Goal: Task Accomplishment & Management: Manage account settings

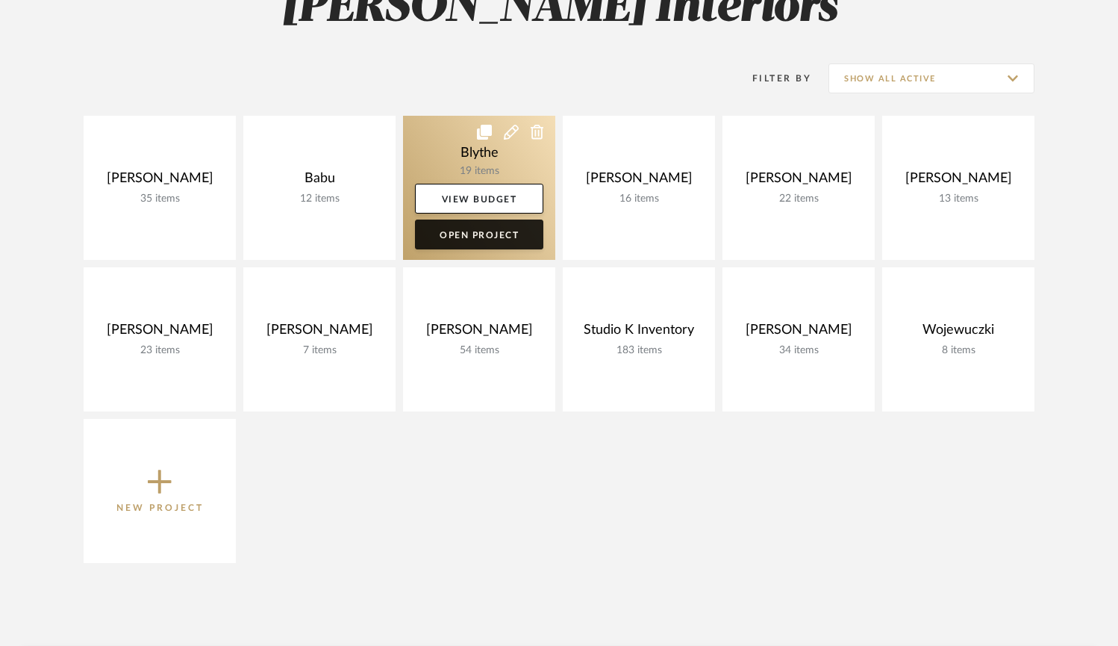
scroll to position [259, 0]
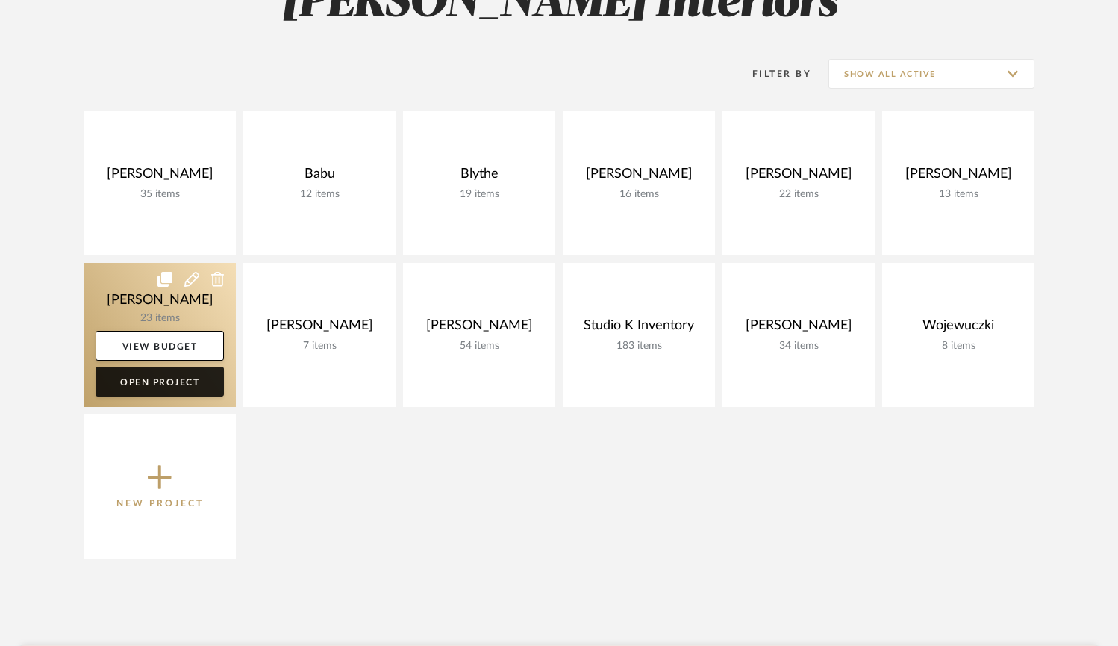
click at [175, 384] on link "Open Project" at bounding box center [160, 381] width 128 height 30
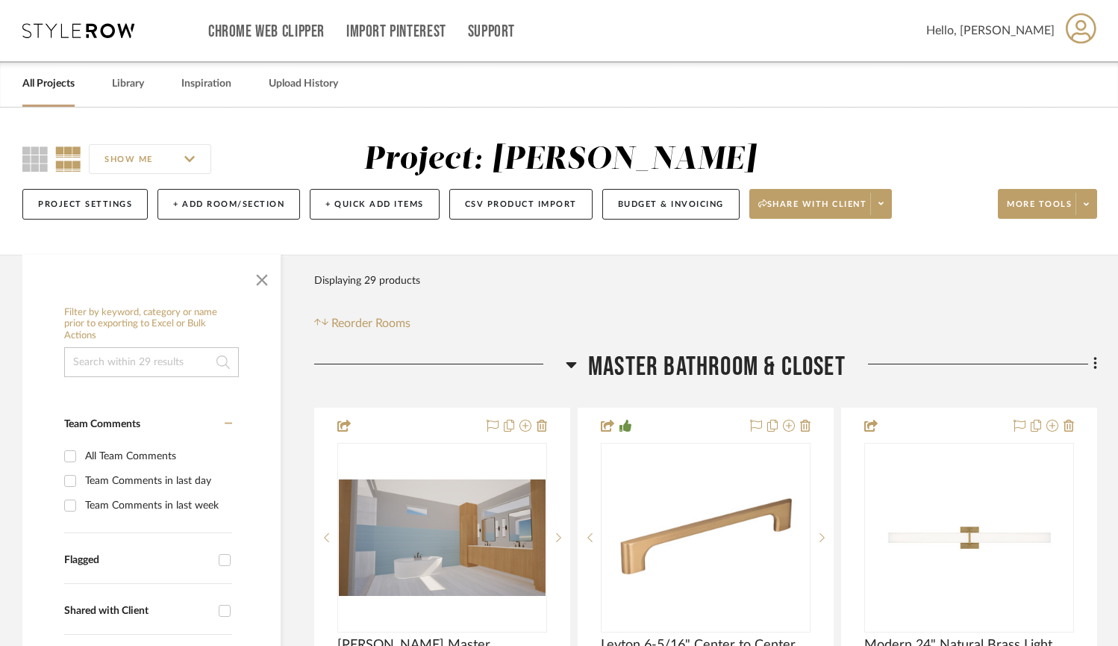
scroll to position [140, 0]
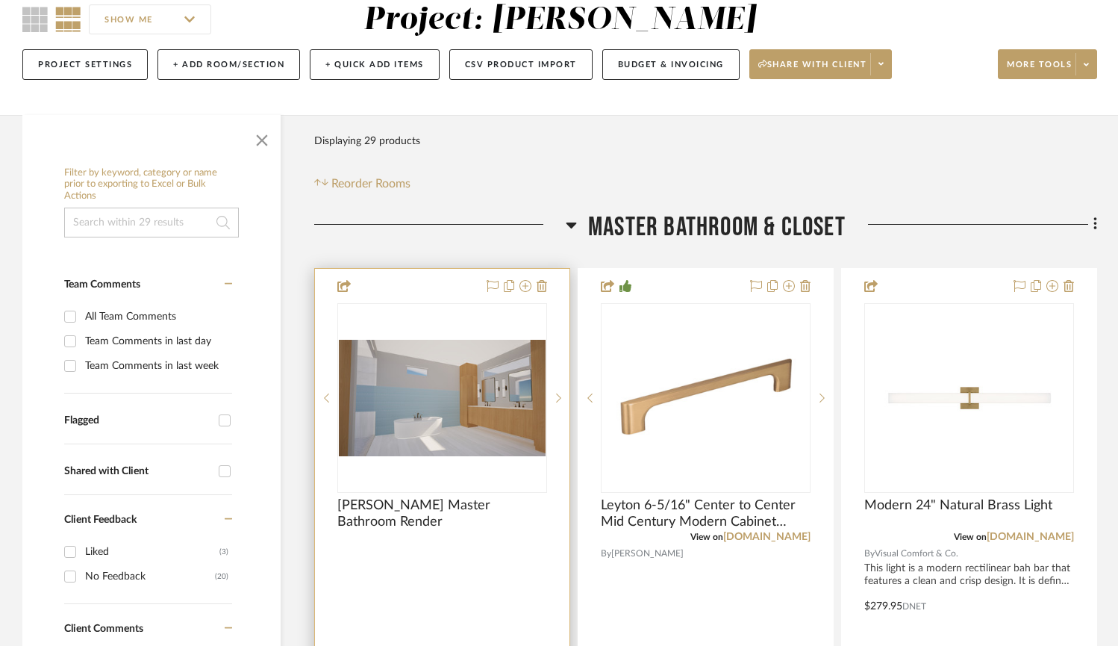
click at [417, 436] on img "0" at bounding box center [442, 398] width 207 height 116
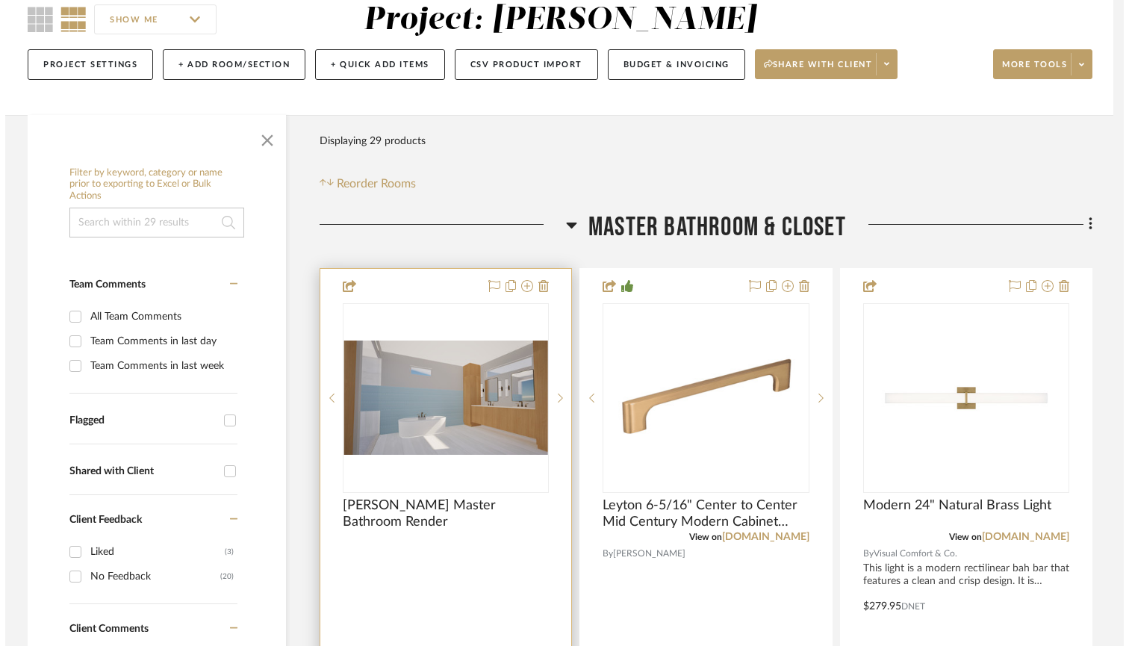
scroll to position [0, 0]
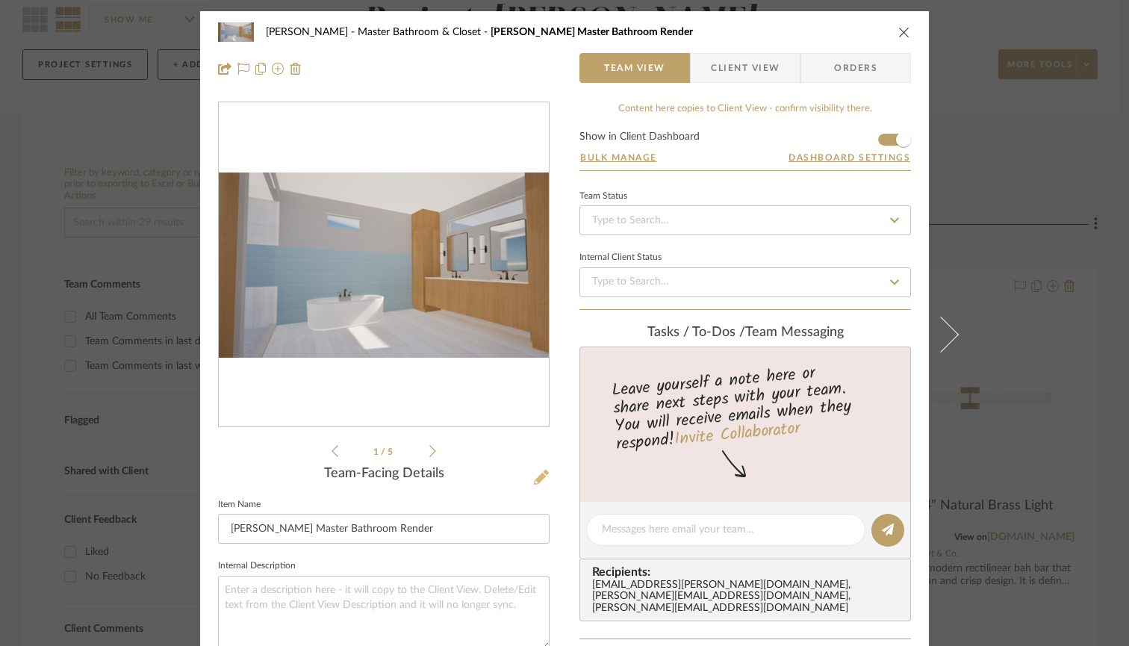
click at [539, 478] on icon at bounding box center [541, 476] width 15 height 15
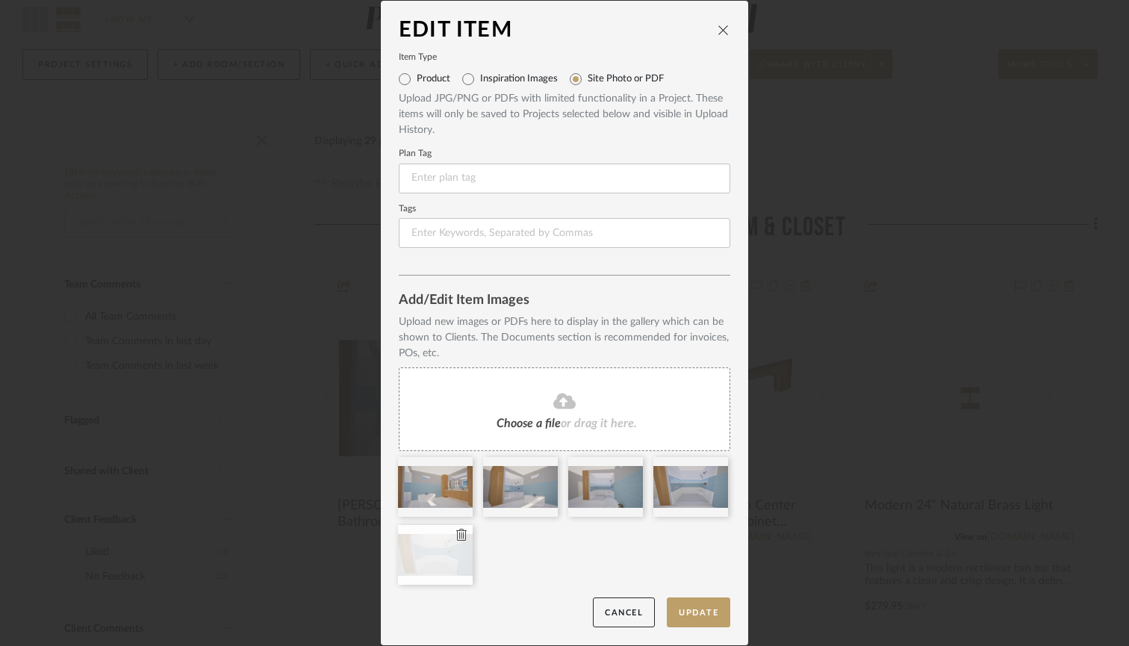
click at [456, 537] on icon at bounding box center [461, 534] width 10 height 12
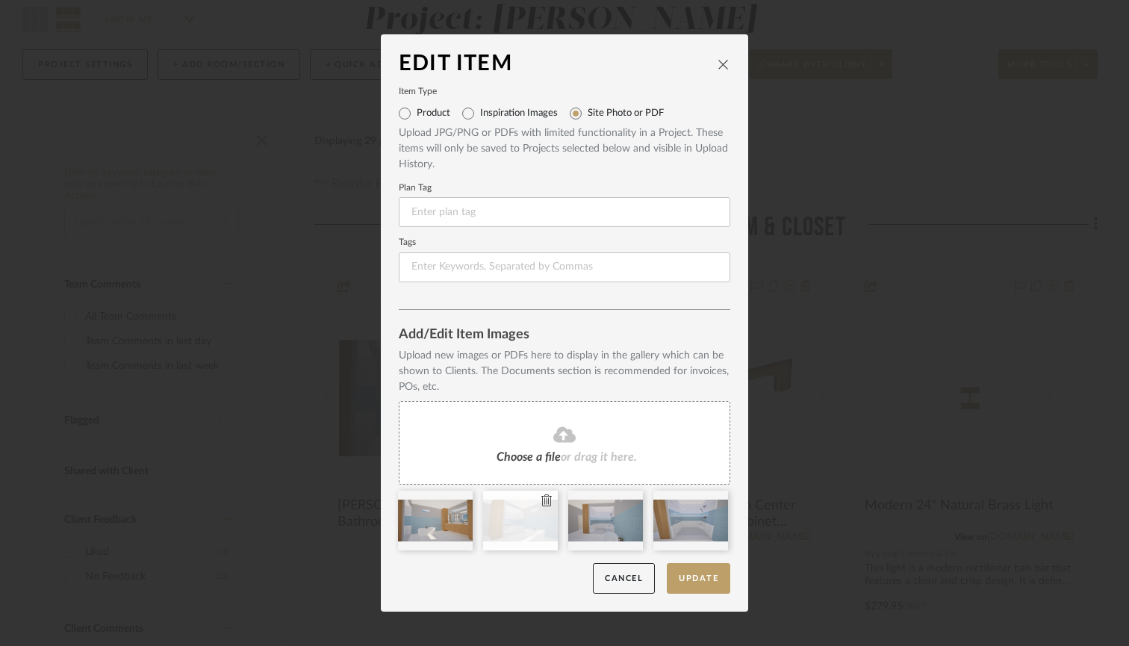
click at [543, 500] on icon at bounding box center [546, 500] width 10 height 12
click at [542, 500] on icon at bounding box center [546, 500] width 10 height 12
click at [541, 500] on icon at bounding box center [546, 500] width 10 height 12
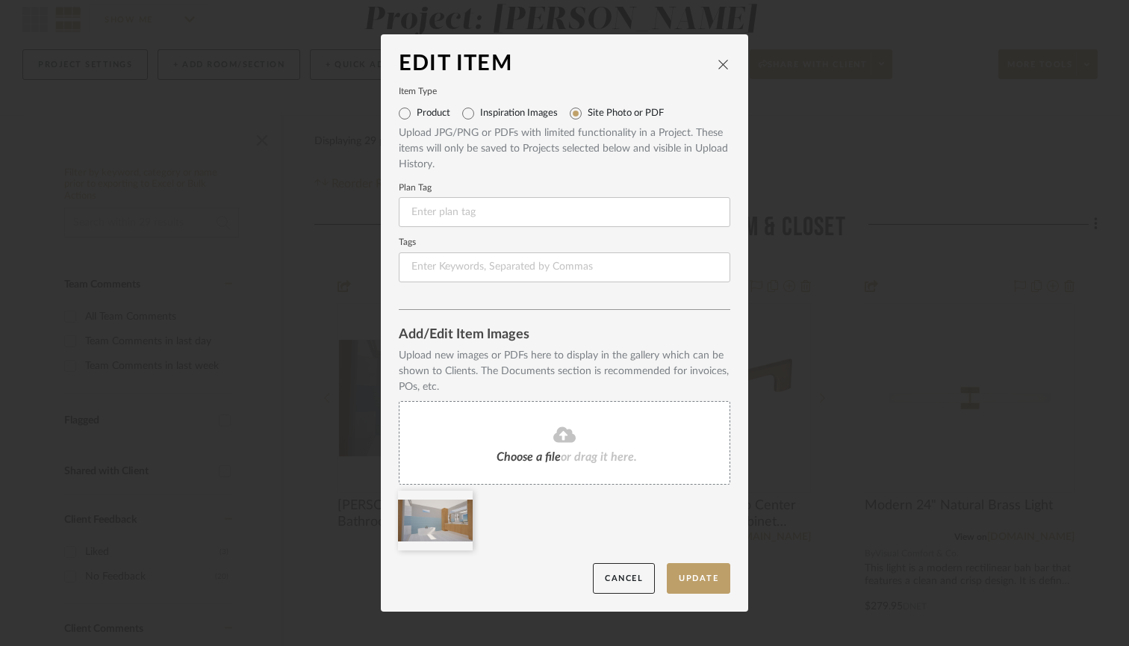
click at [537, 445] on div "Choose a file or drag it here." at bounding box center [564, 443] width 331 height 84
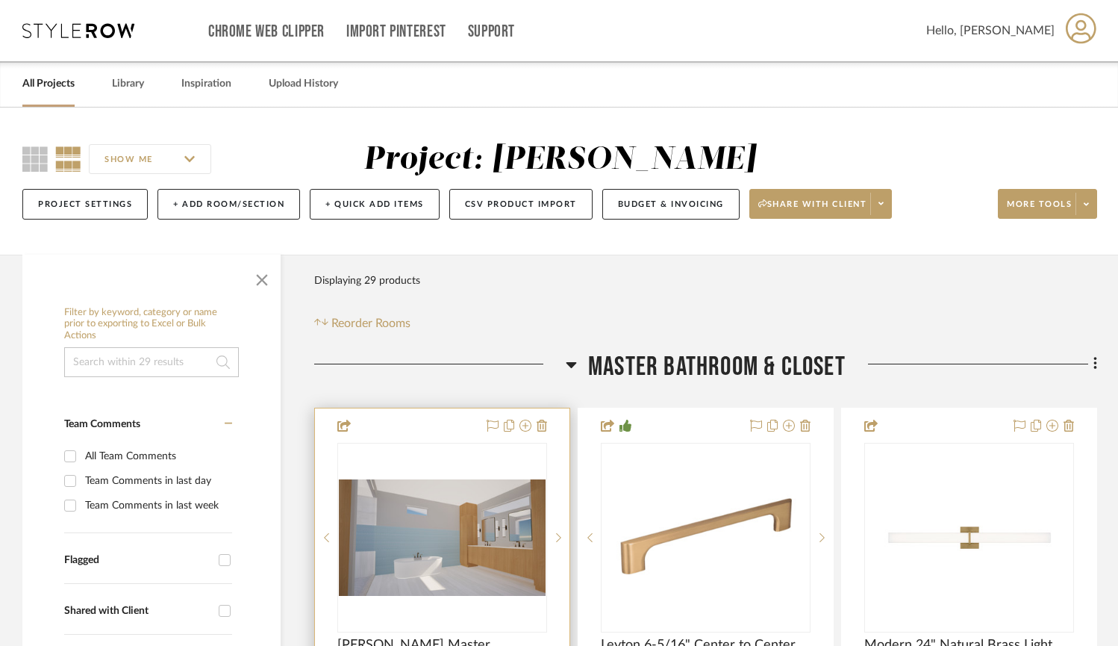
click at [448, 449] on div "0" at bounding box center [442, 537] width 208 height 188
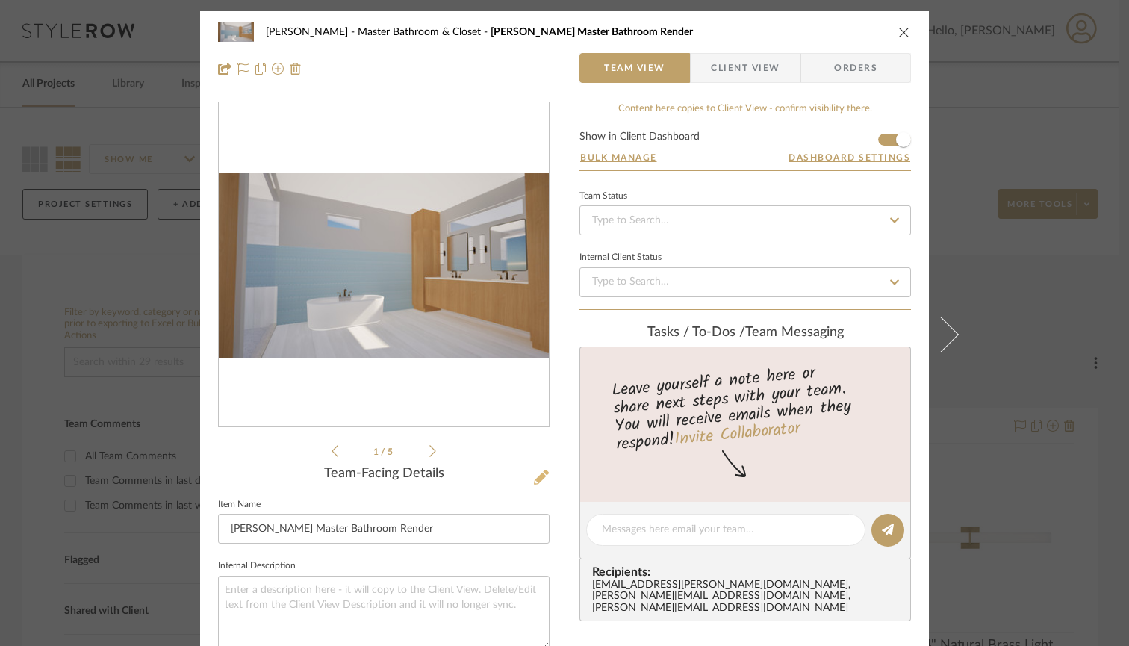
click at [535, 480] on icon at bounding box center [541, 476] width 15 height 15
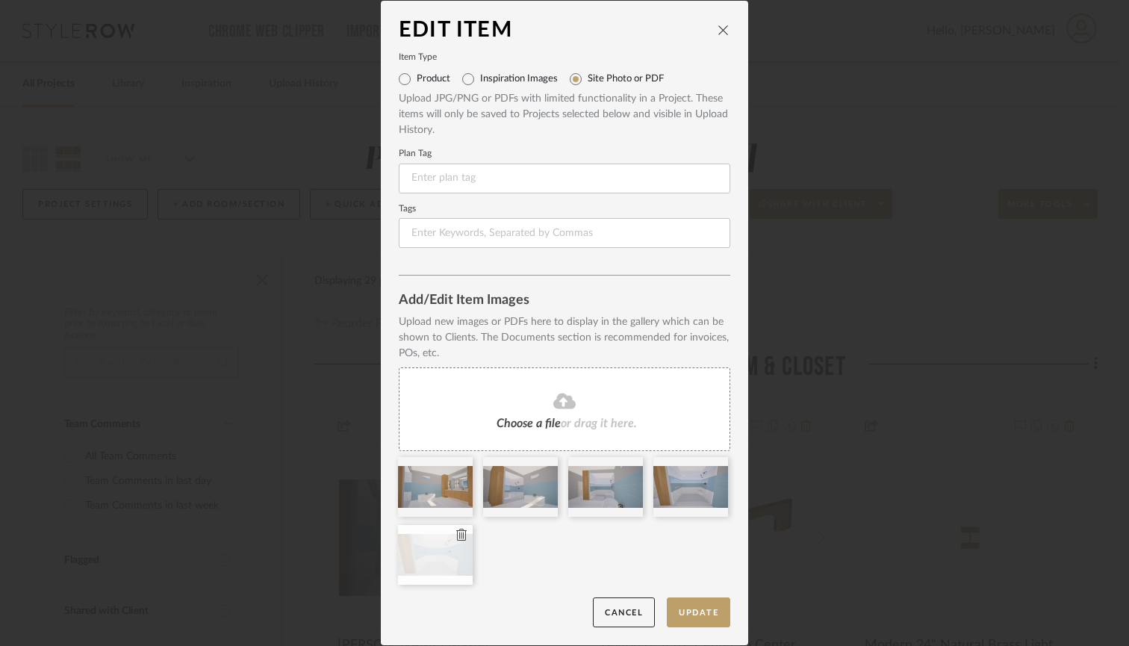
click at [456, 533] on icon at bounding box center [461, 534] width 10 height 12
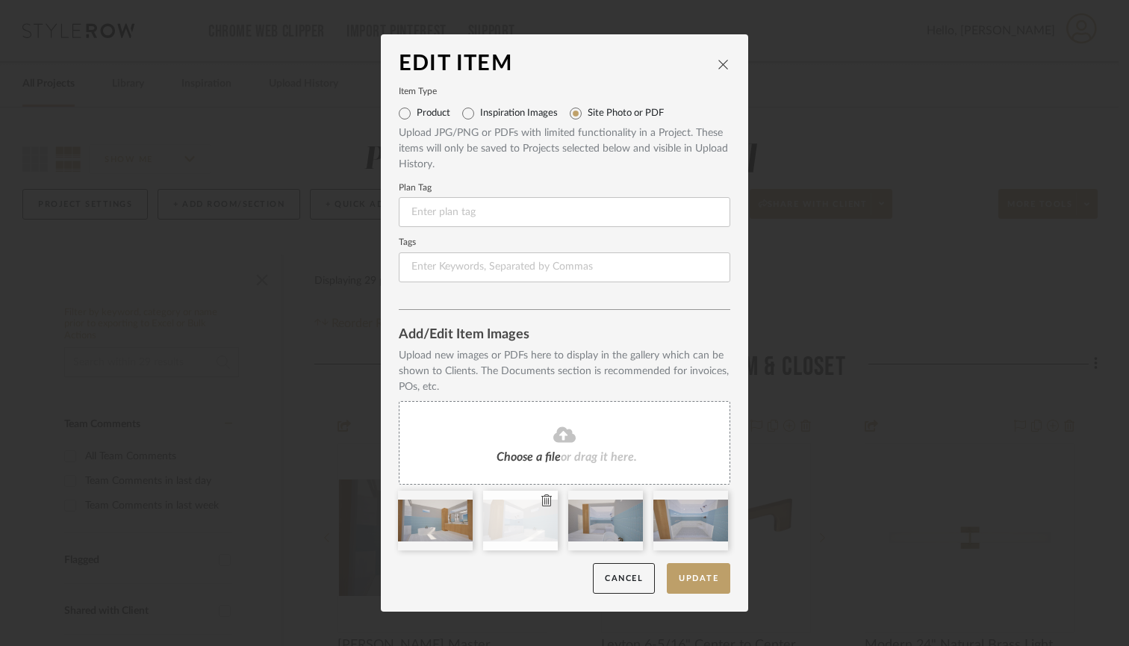
click at [541, 505] on icon at bounding box center [546, 500] width 10 height 12
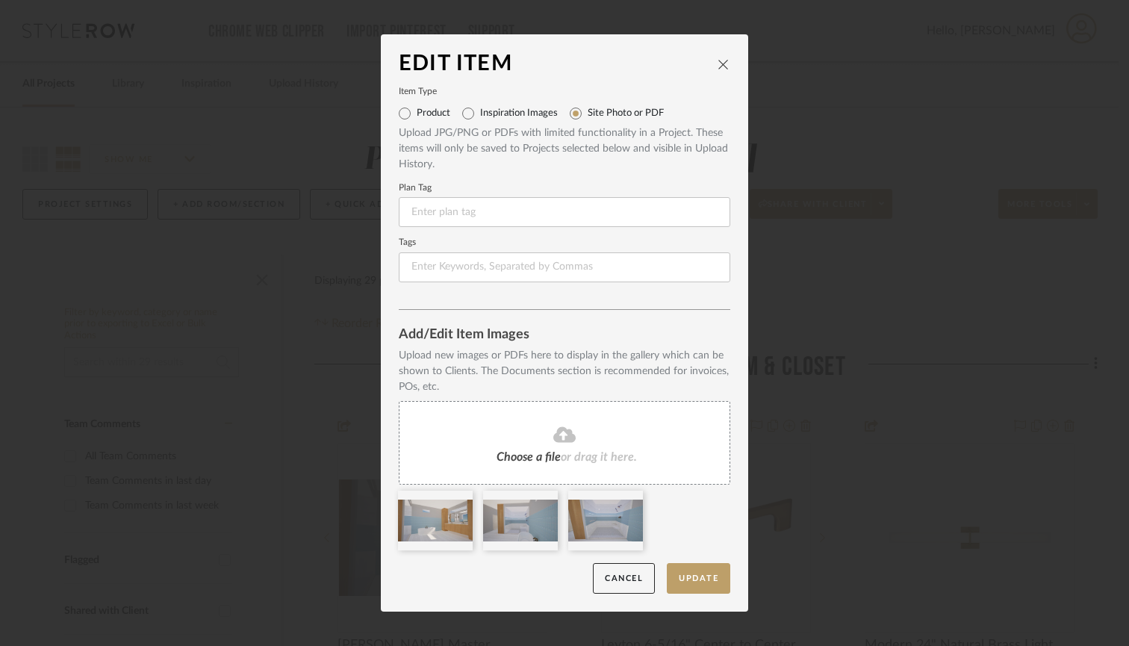
click at [0, 0] on icon at bounding box center [0, 0] width 0 height 0
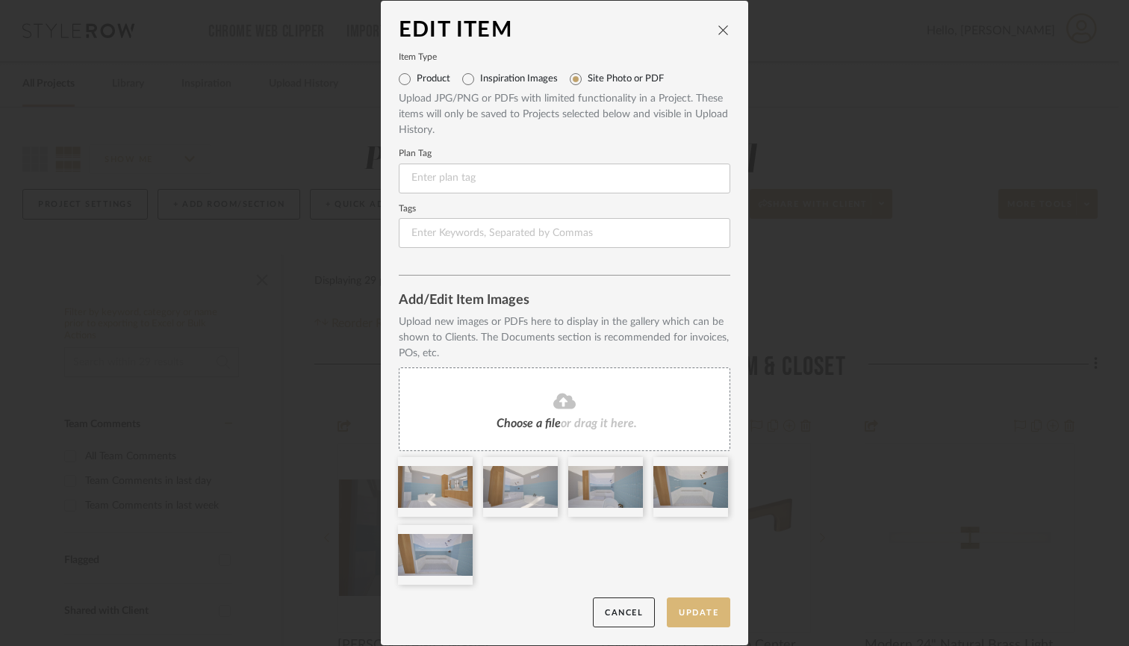
click at [702, 610] on button "Update" at bounding box center [698, 612] width 63 height 31
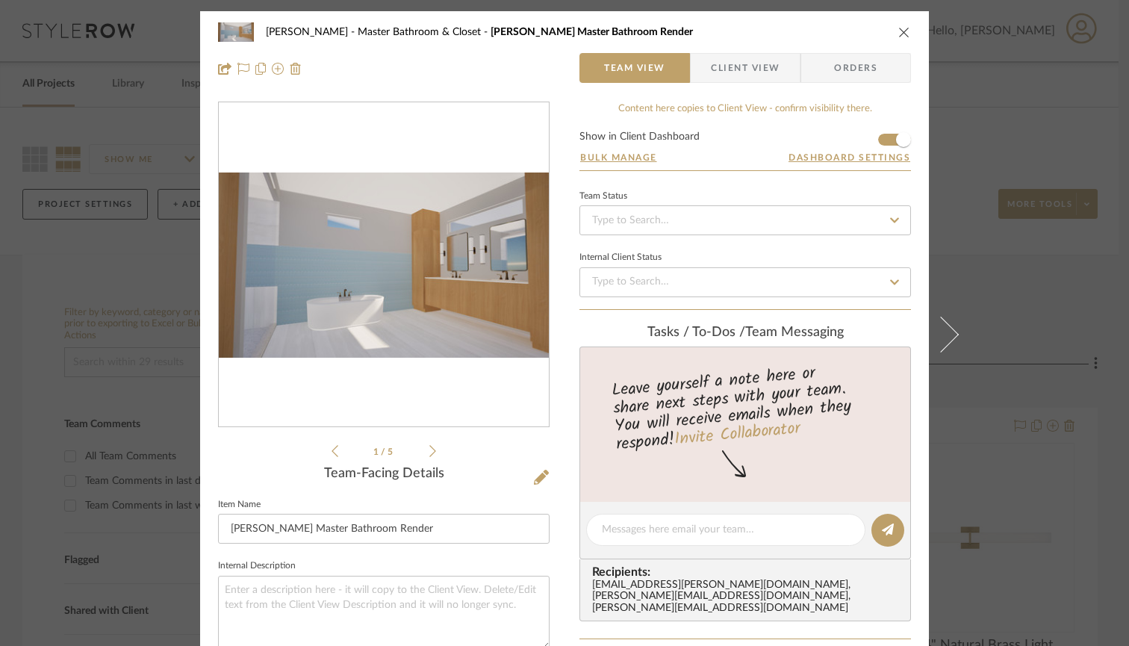
click at [429, 455] on icon at bounding box center [432, 450] width 7 height 13
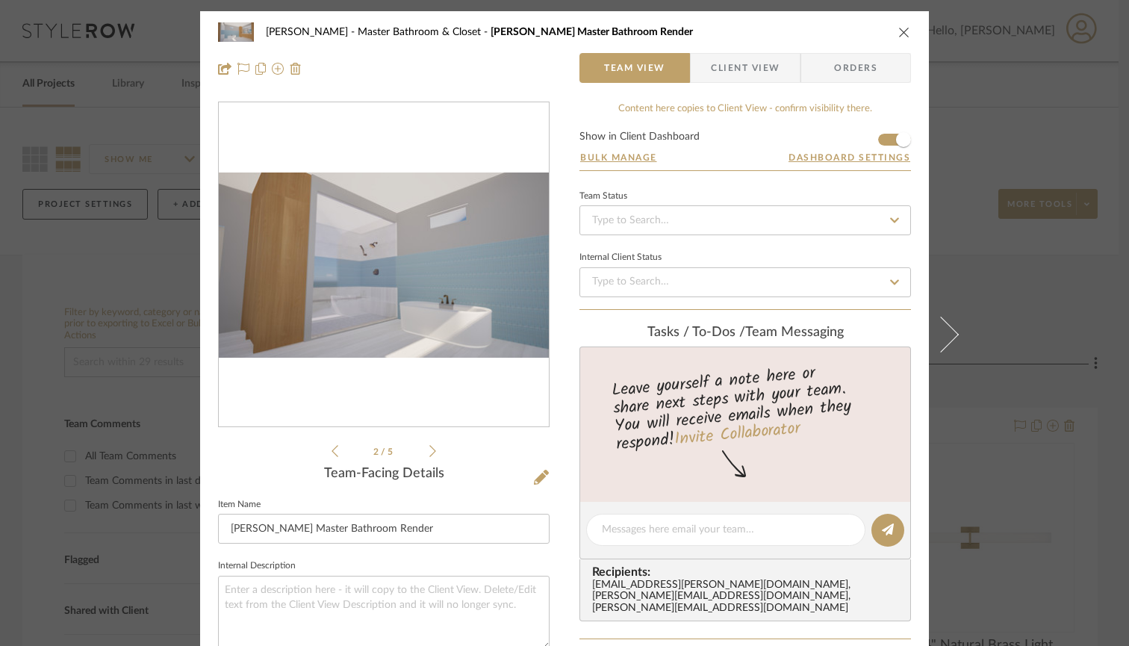
click at [429, 455] on icon at bounding box center [432, 450] width 7 height 13
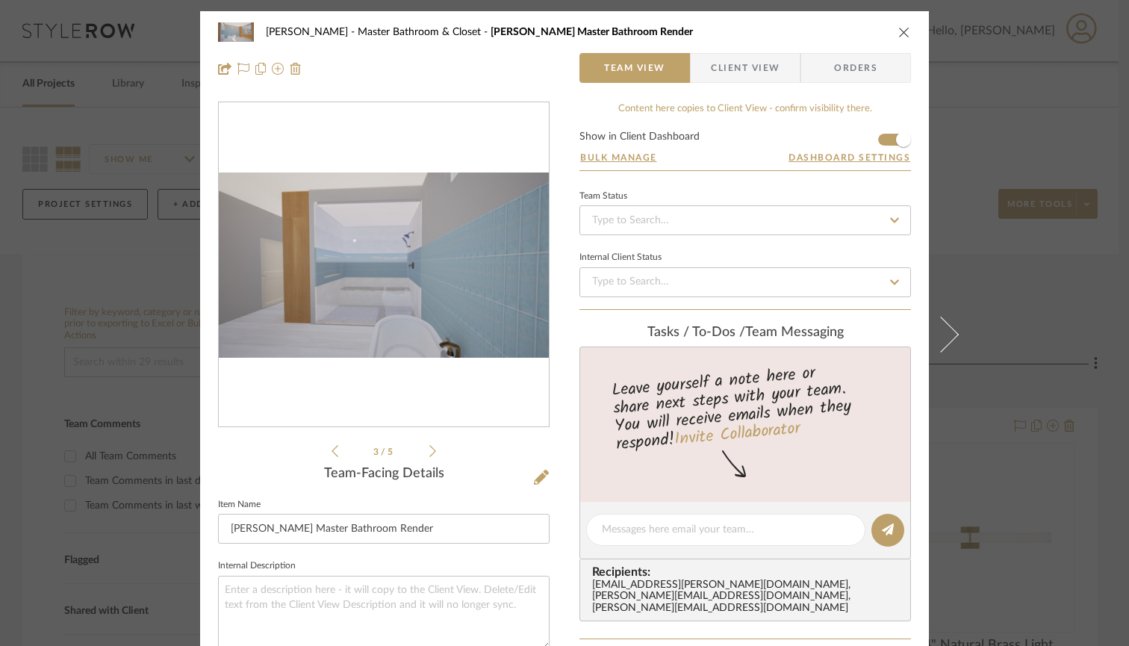
click at [429, 455] on icon at bounding box center [432, 450] width 7 height 13
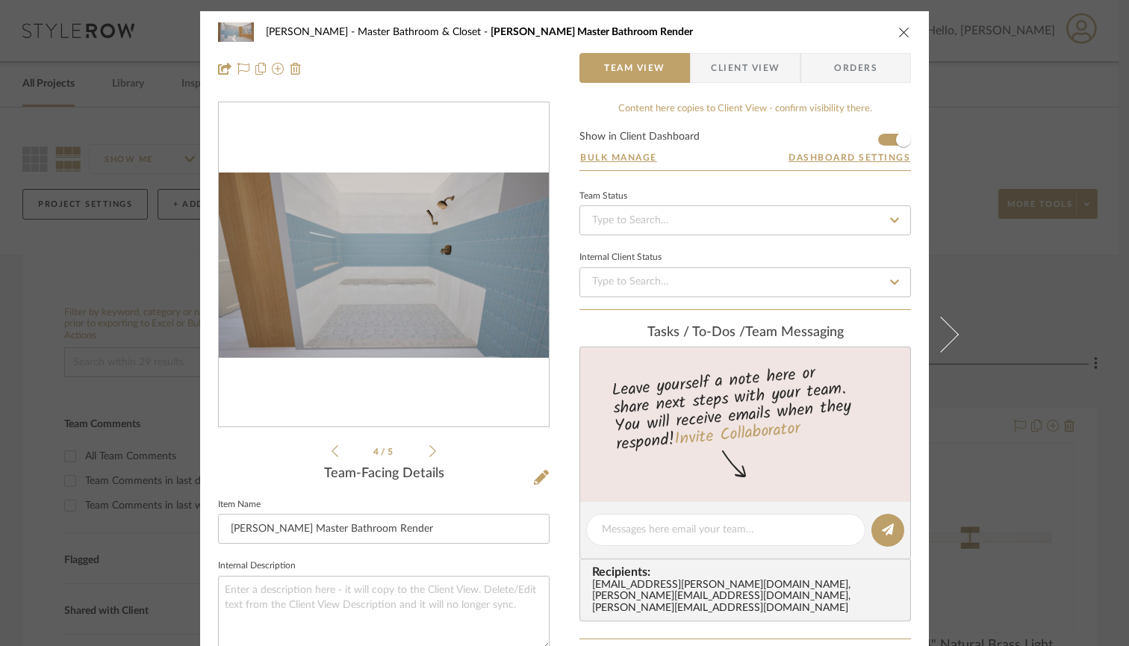
click at [429, 455] on icon at bounding box center [432, 450] width 7 height 13
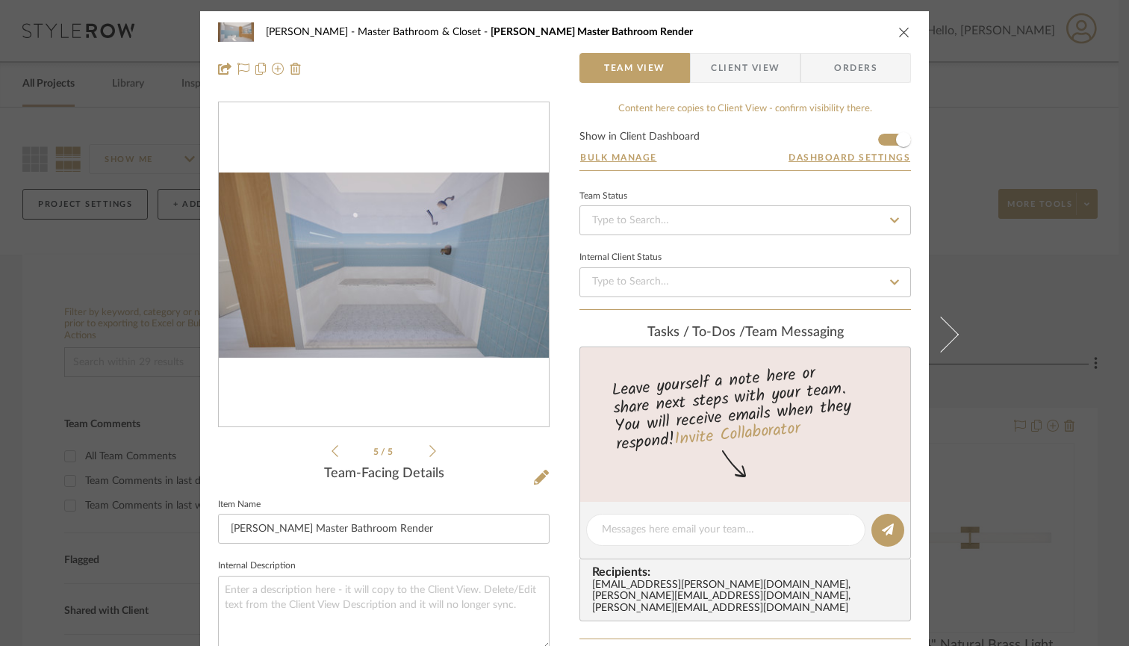
click at [898, 29] on icon "close" at bounding box center [904, 32] width 12 height 12
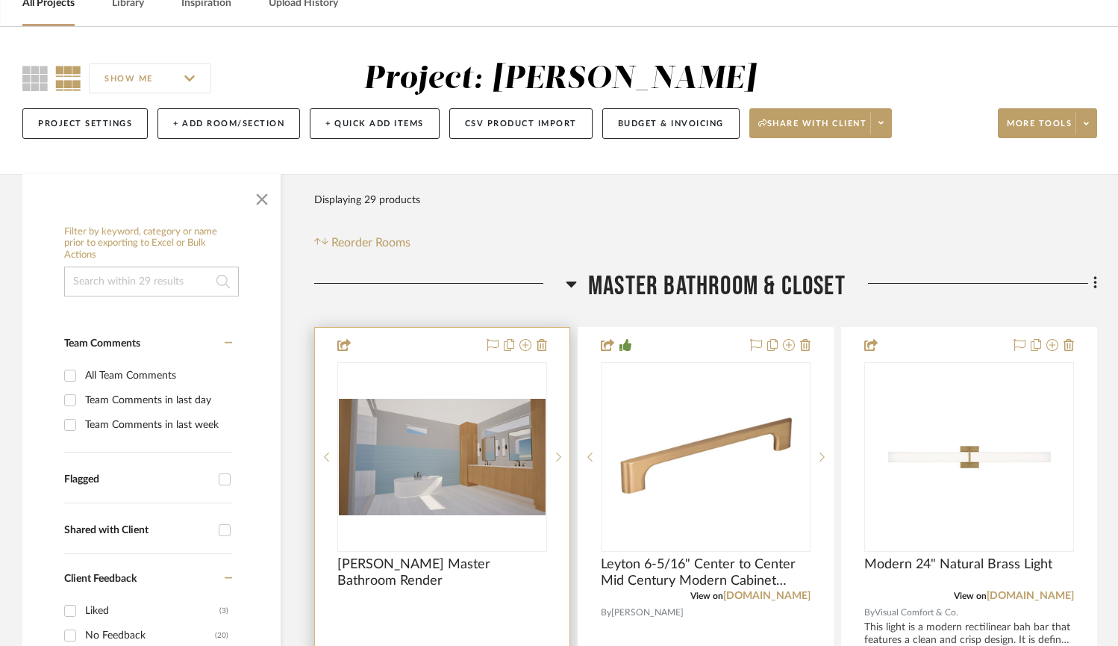
scroll to position [105, 0]
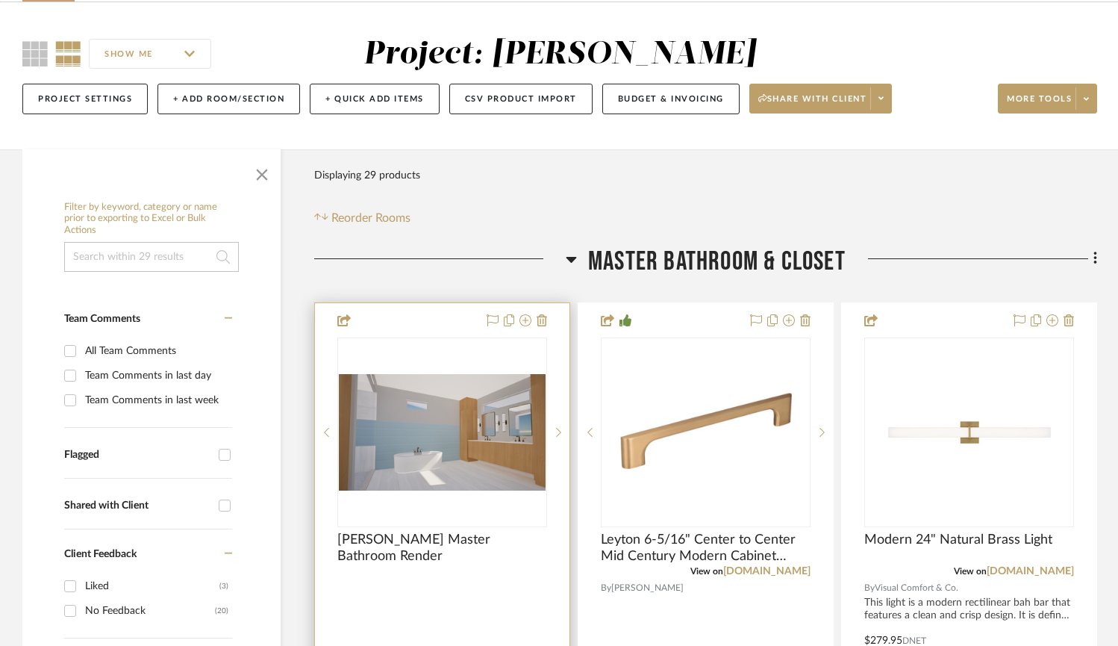
click at [475, 493] on div "0" at bounding box center [442, 432] width 208 height 188
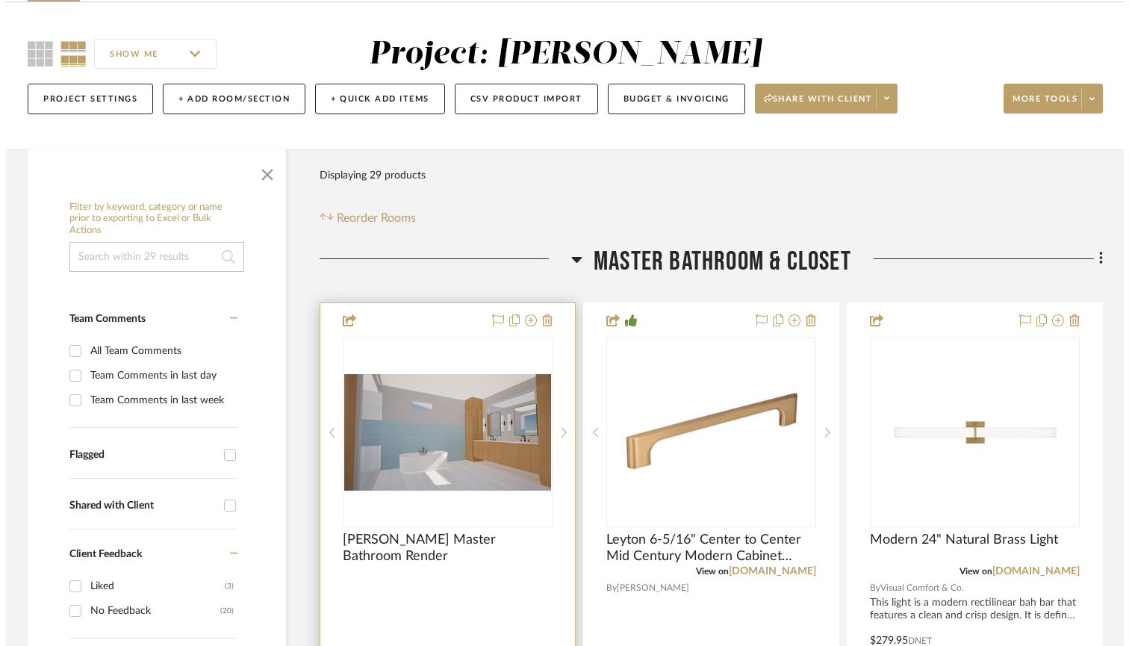
scroll to position [0, 0]
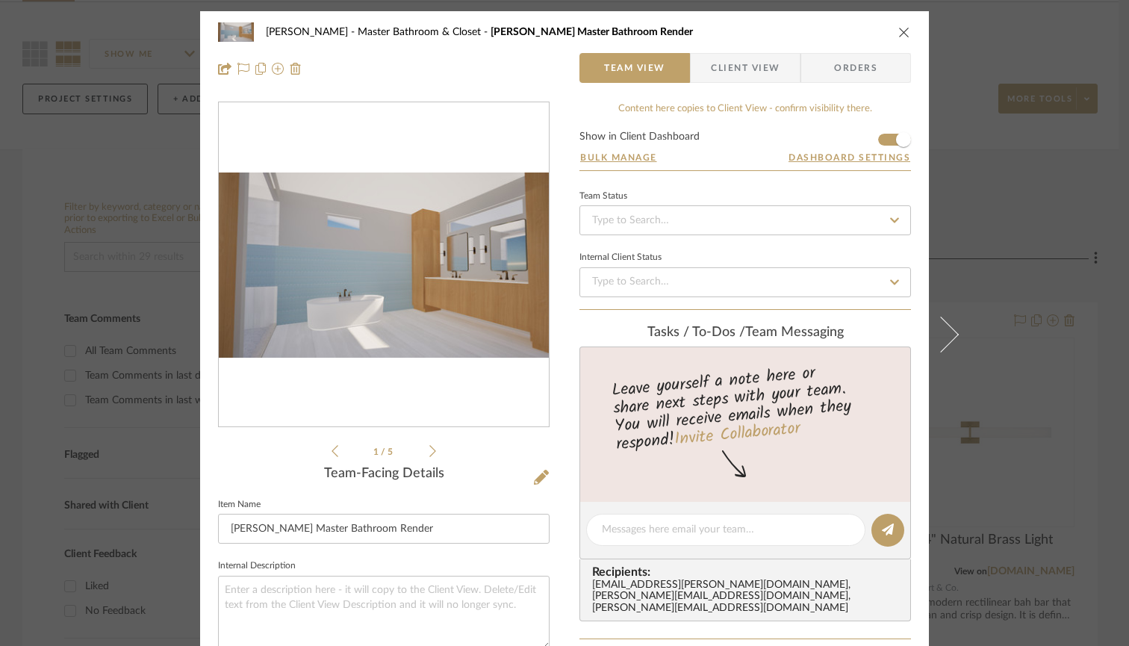
click at [423, 455] on li "1 / 5" at bounding box center [383, 451] width 91 height 18
click at [429, 452] on icon at bounding box center [432, 450] width 7 height 13
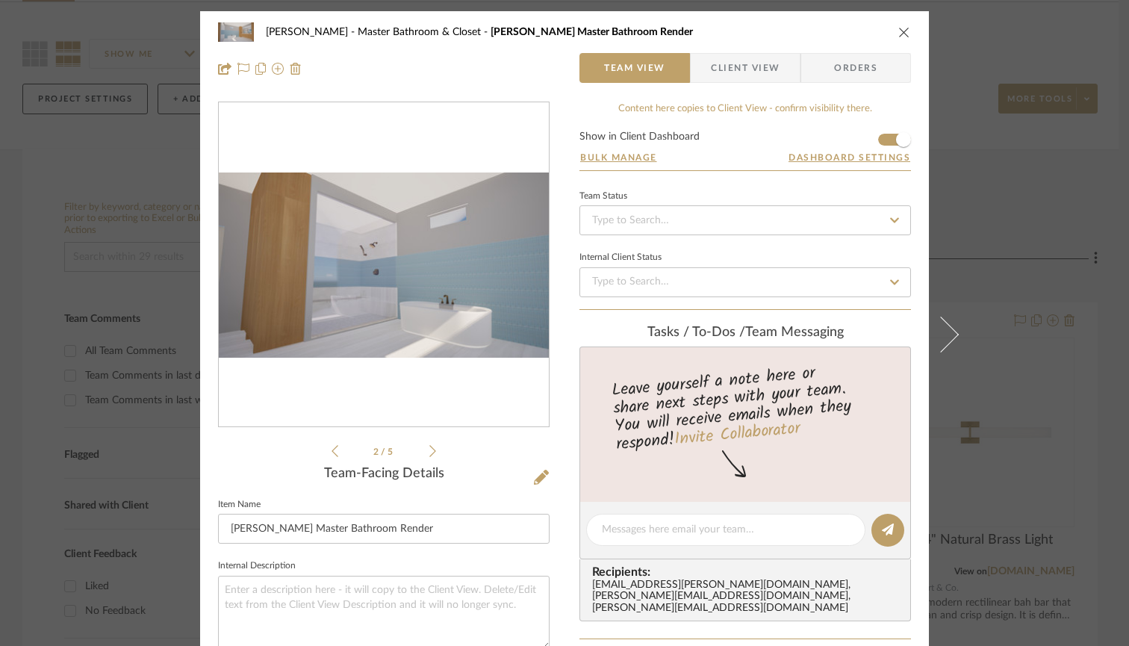
click at [898, 28] on icon "close" at bounding box center [904, 32] width 12 height 12
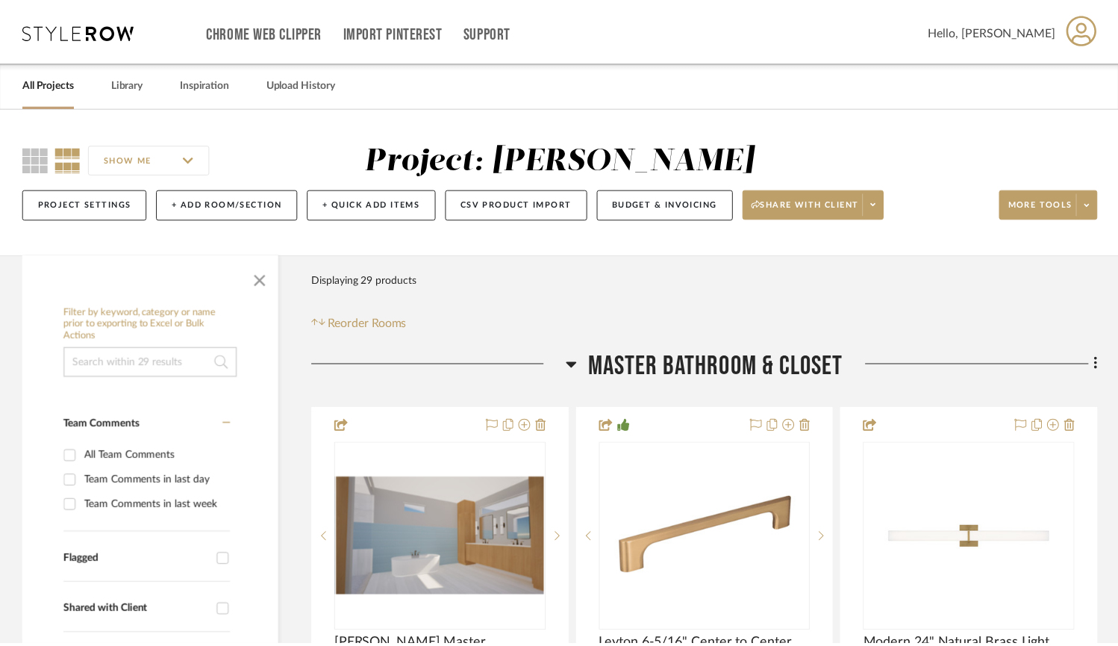
scroll to position [105, 0]
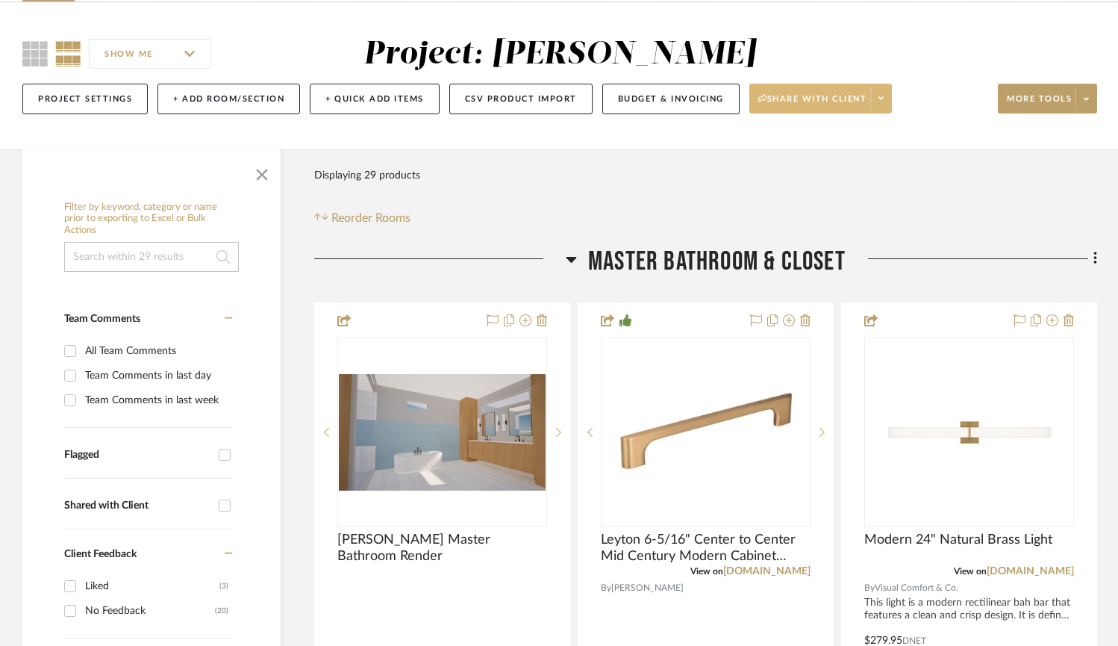
click at [885, 106] on span at bounding box center [880, 98] width 21 height 22
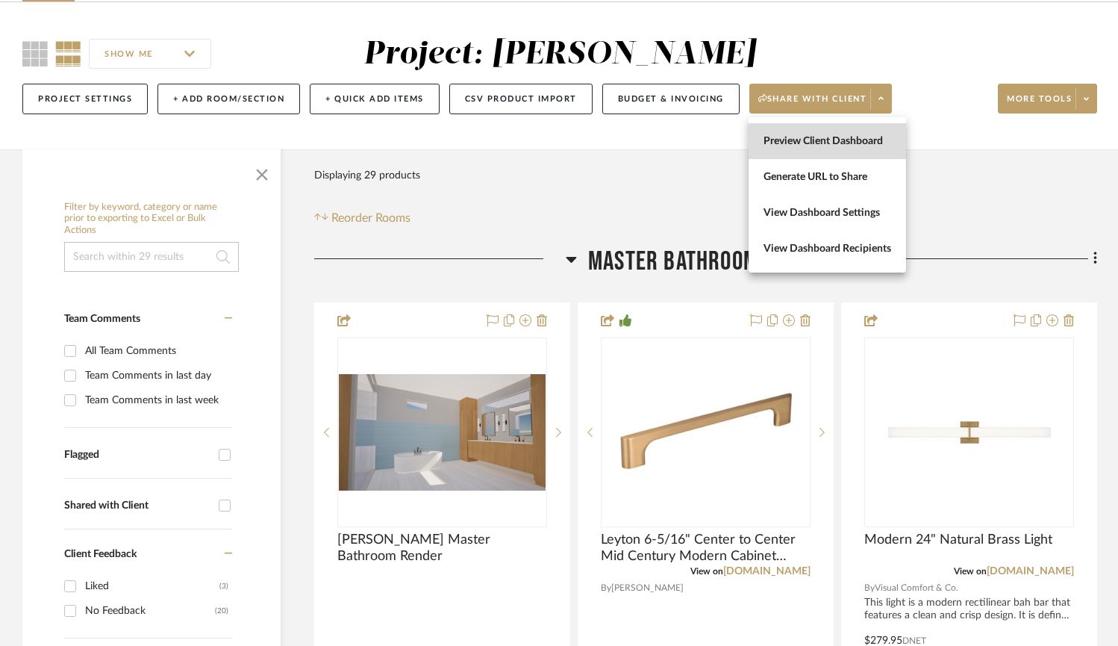
click at [858, 142] on span "Preview Client Dashboard" at bounding box center [828, 141] width 128 height 13
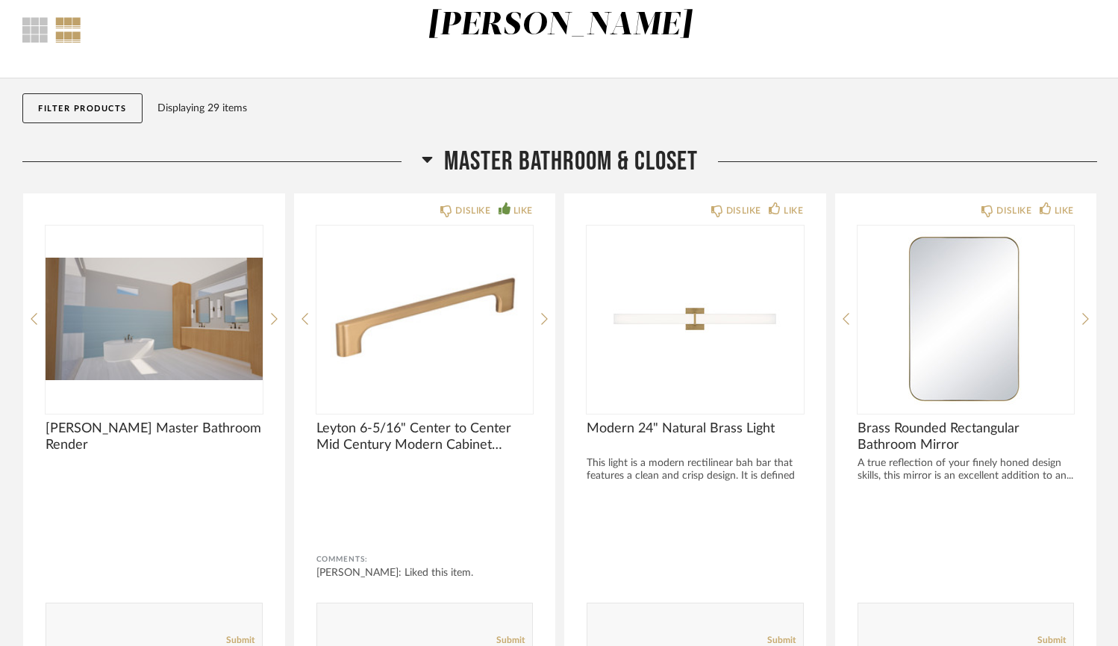
scroll to position [94, 0]
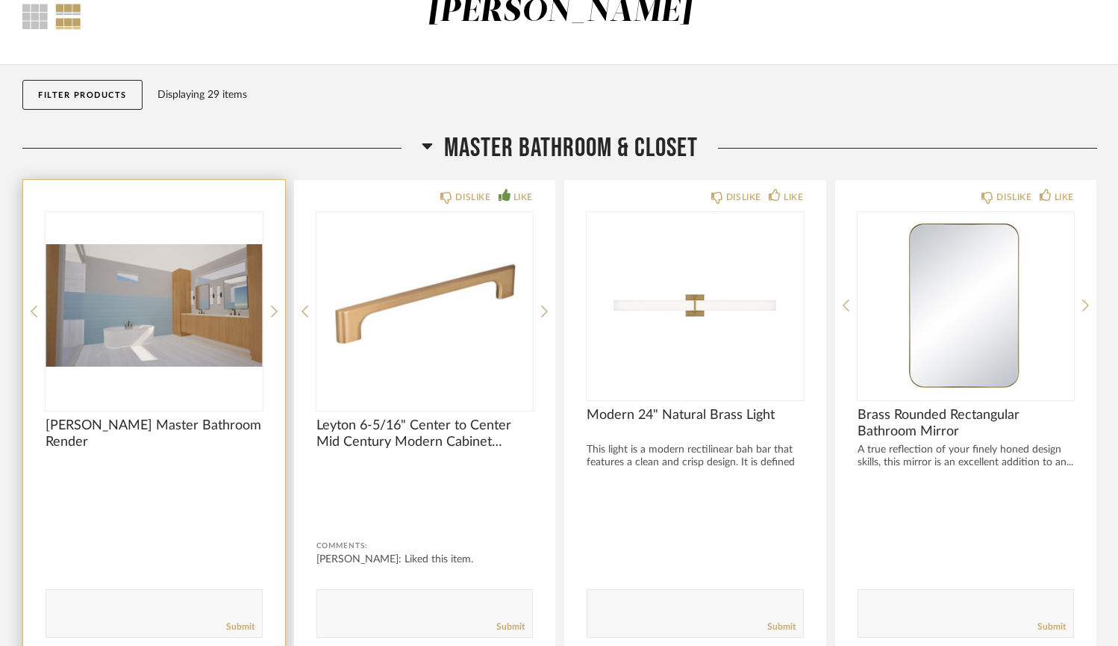
click at [0, 0] on img at bounding box center [0, 0] width 0 height 0
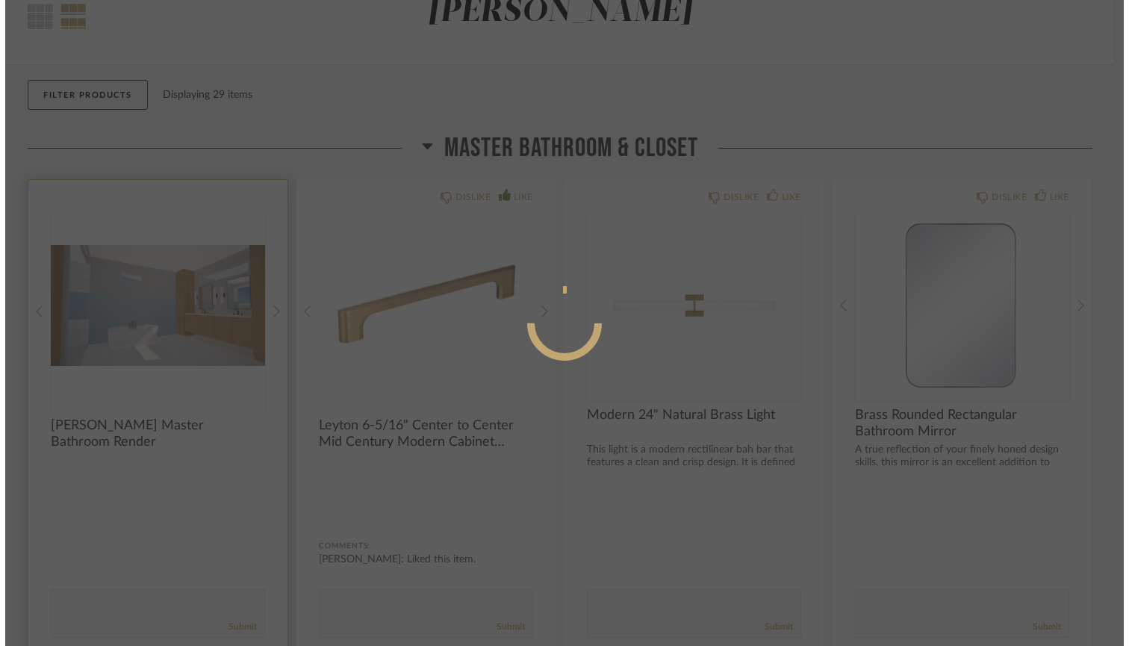
scroll to position [0, 0]
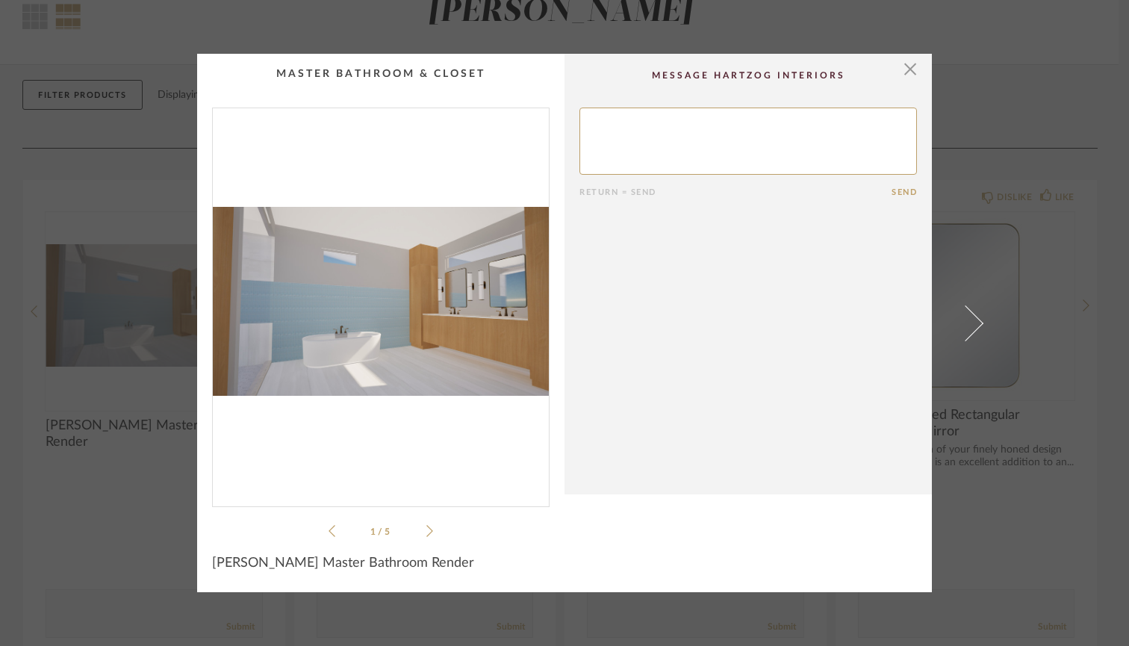
click at [426, 527] on icon at bounding box center [429, 531] width 7 height 12
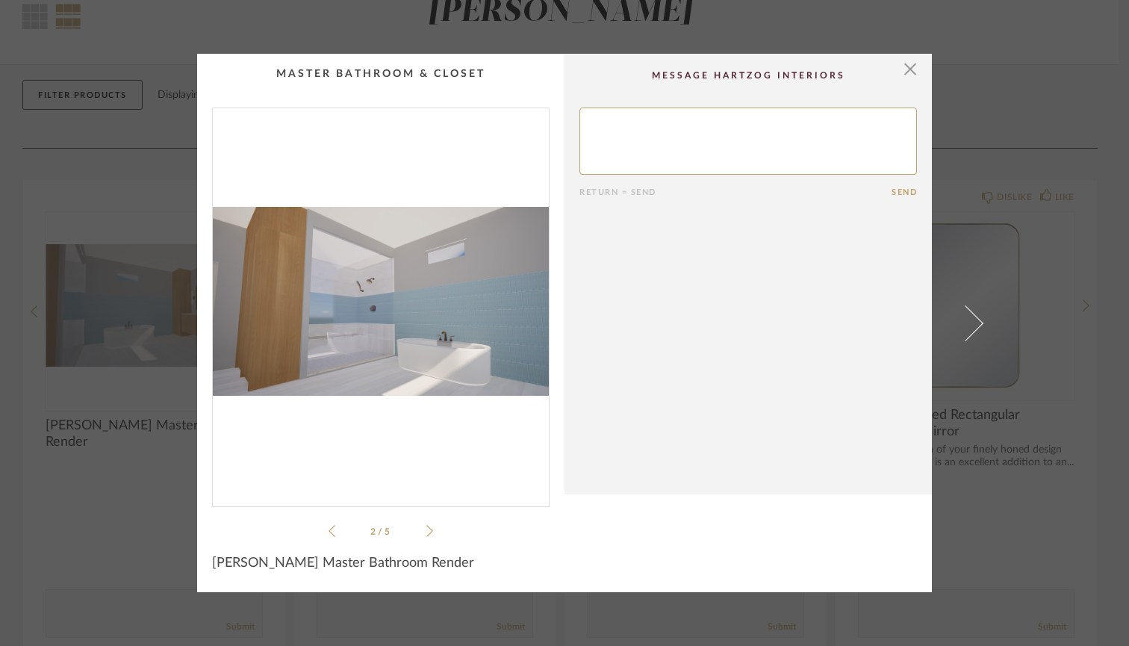
click at [426, 527] on icon at bounding box center [429, 531] width 7 height 12
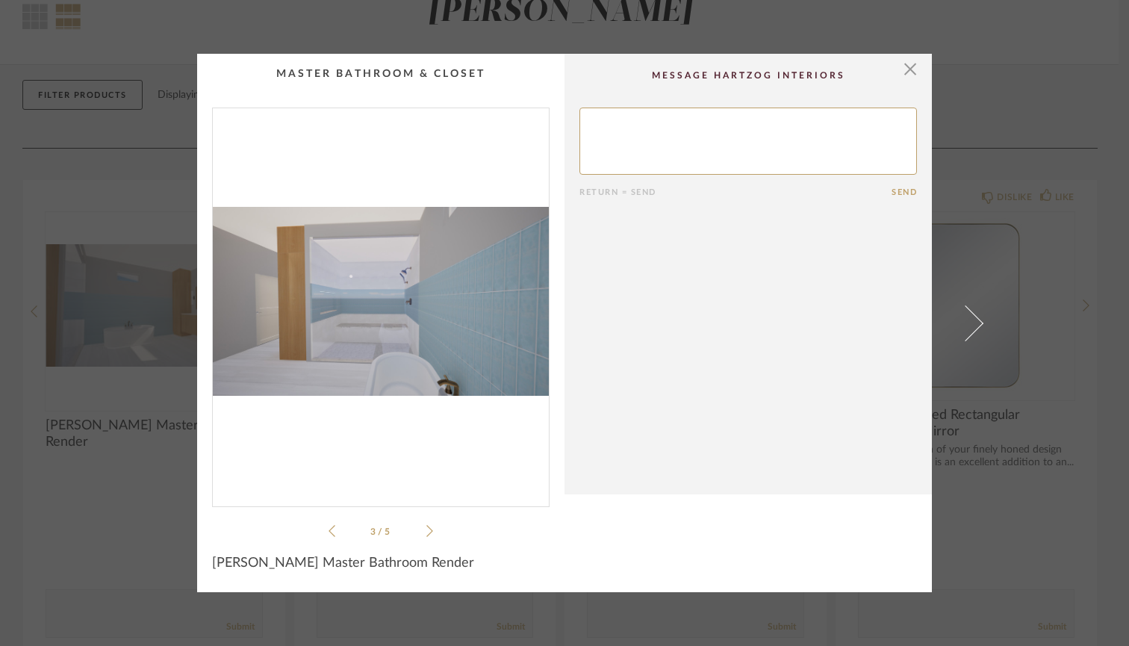
click at [426, 527] on icon at bounding box center [429, 530] width 7 height 13
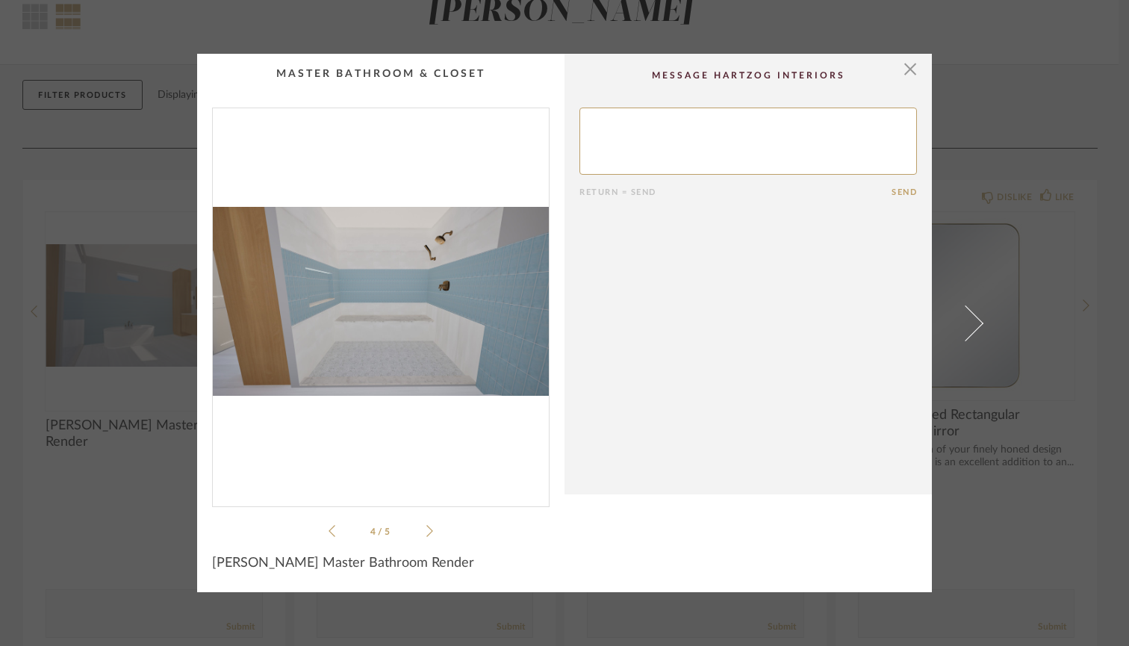
click at [1052, 464] on div "× 4 / 5 Return = Send Send Nelson Master Bathroom Render" at bounding box center [564, 323] width 1129 height 646
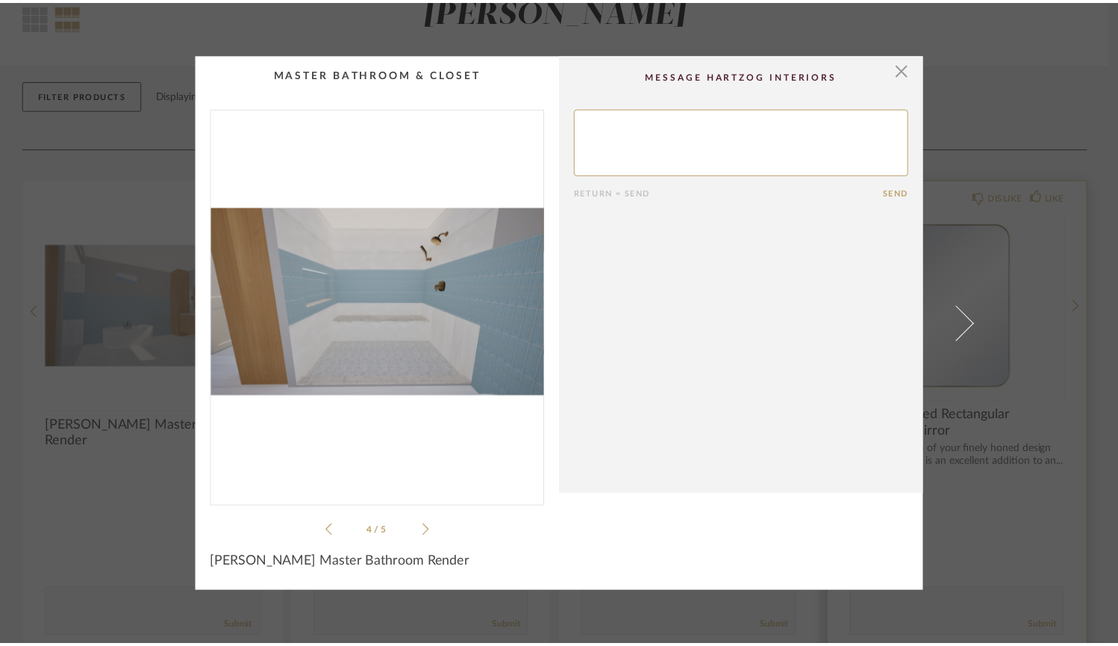
scroll to position [94, 0]
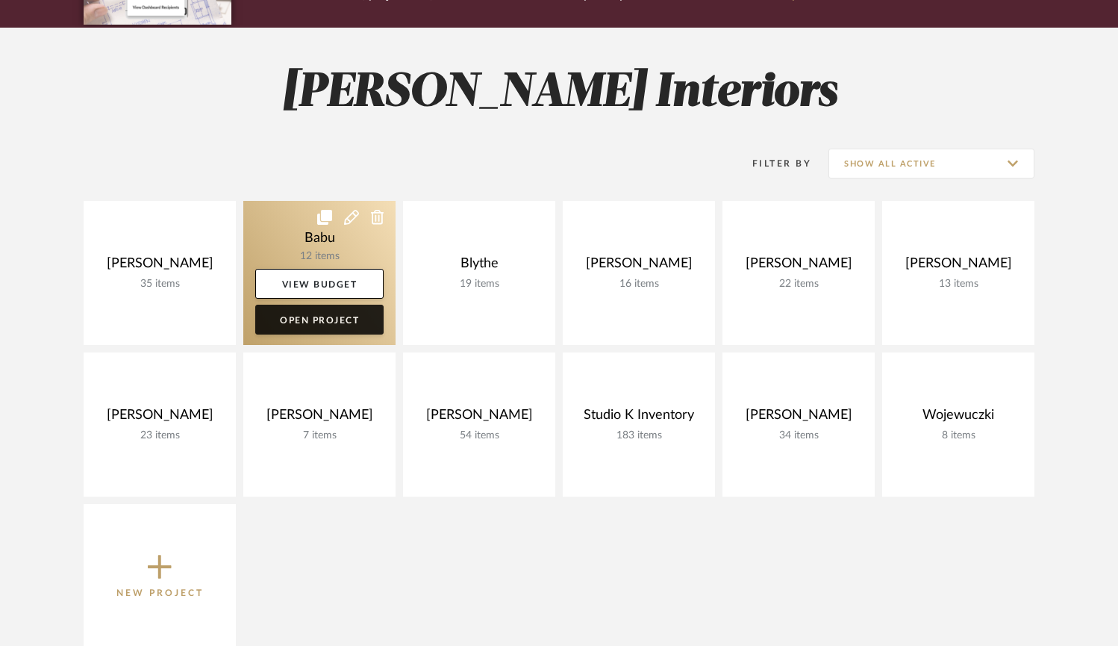
scroll to position [171, 0]
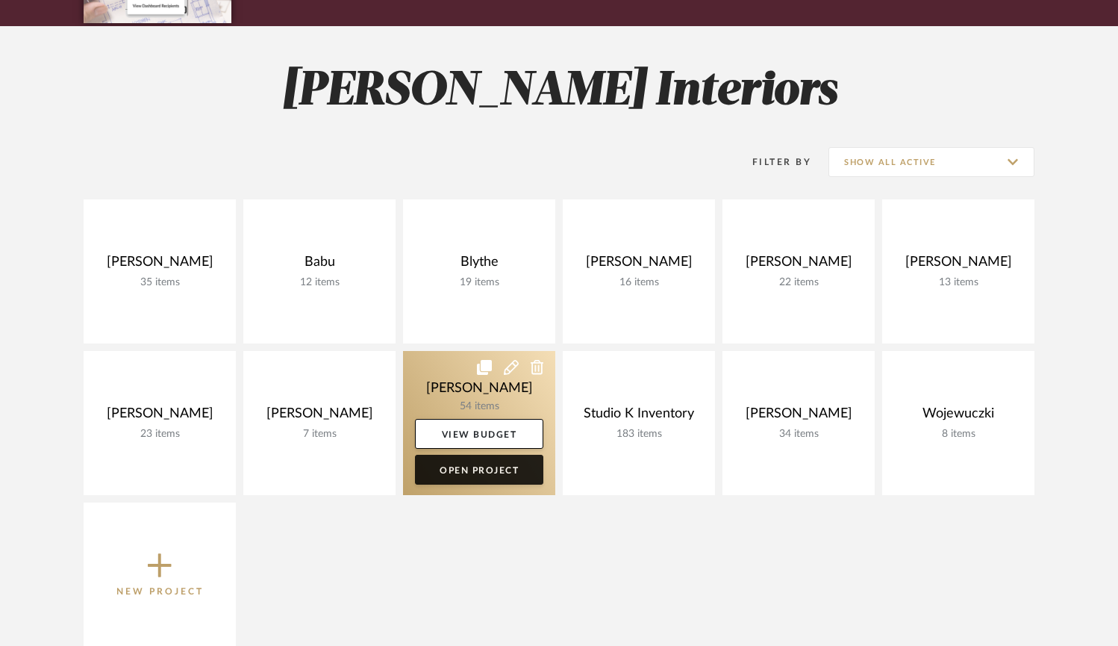
click at [477, 471] on link "Open Project" at bounding box center [479, 470] width 128 height 30
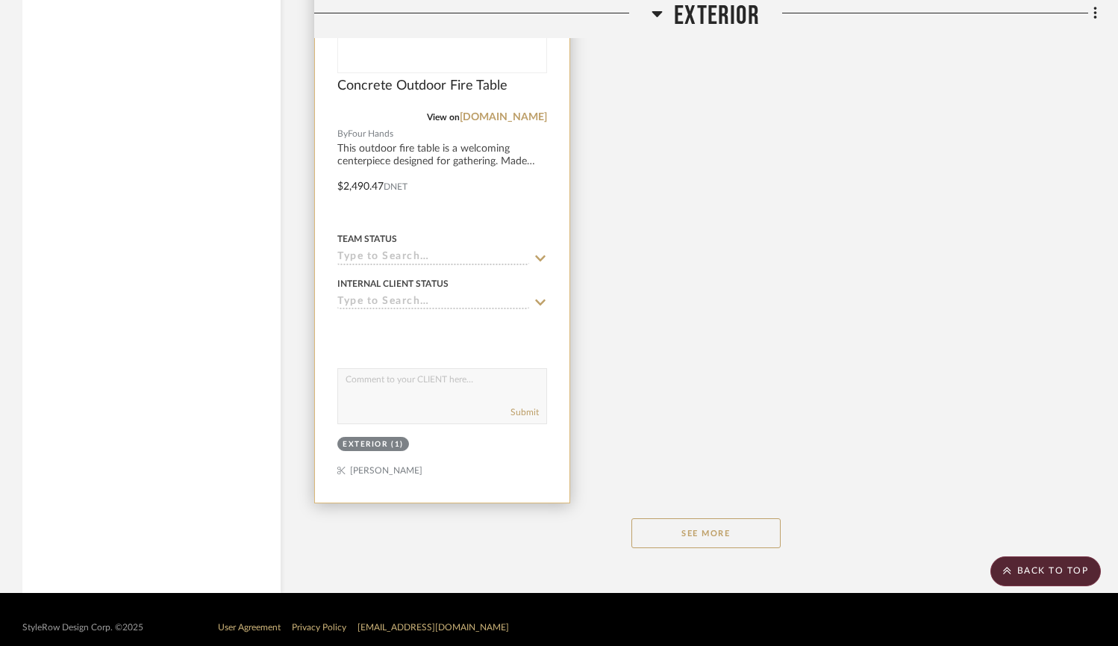
scroll to position [19739, 0]
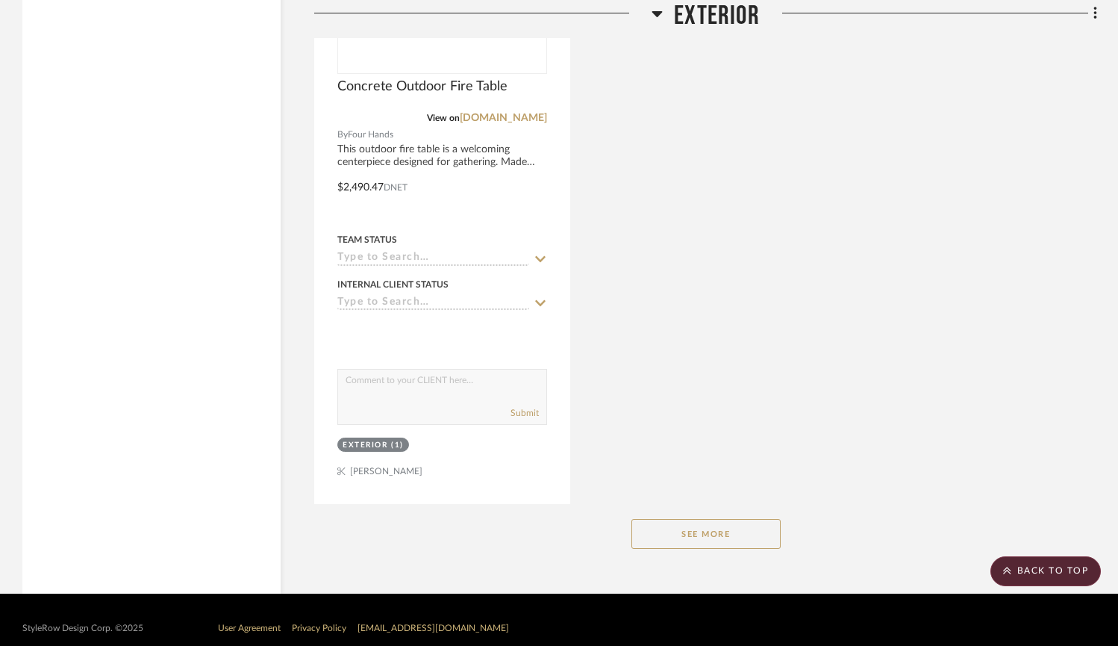
click at [737, 519] on button "See More" at bounding box center [705, 534] width 149 height 30
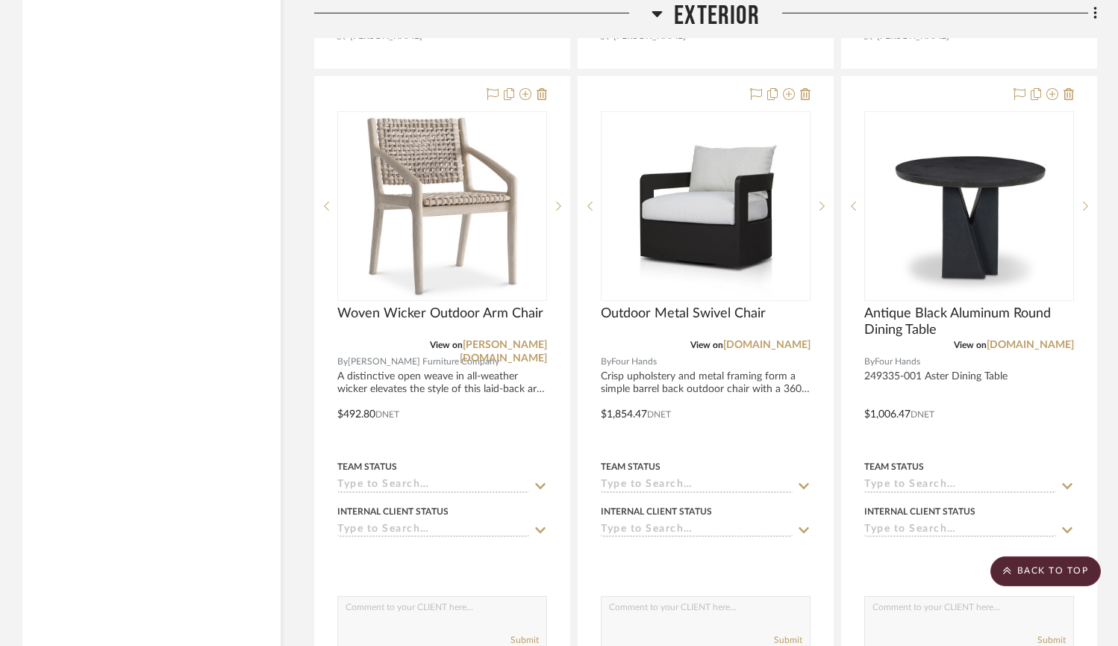
scroll to position [18850, 0]
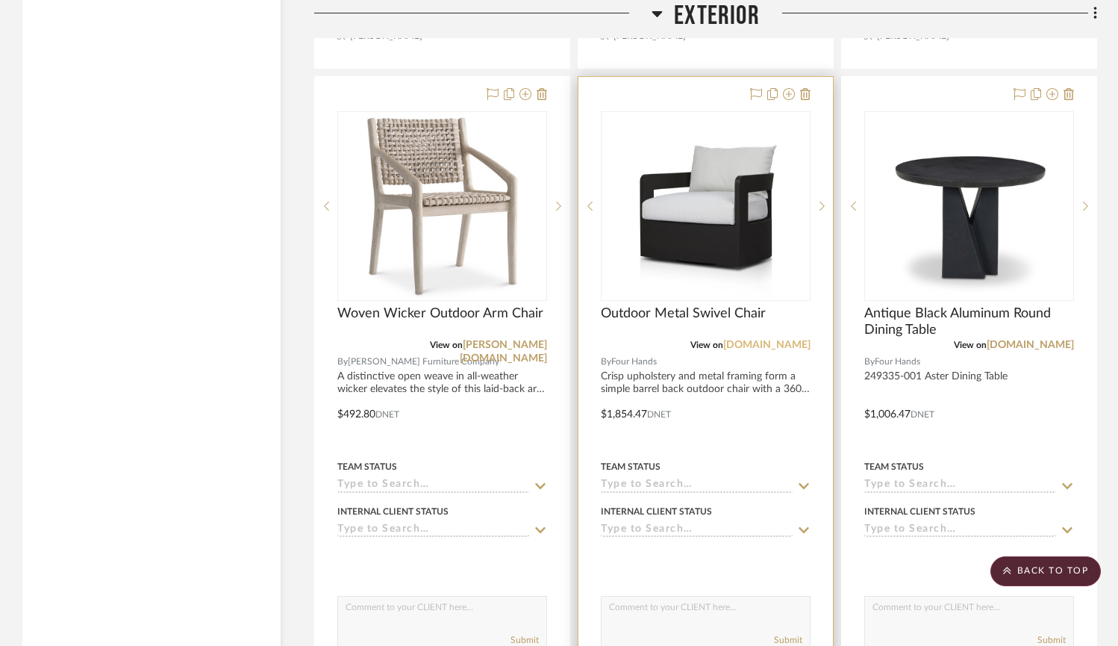
click at [778, 340] on link "[DOMAIN_NAME]" at bounding box center [766, 345] width 87 height 10
